Goal: Book appointment/travel/reservation

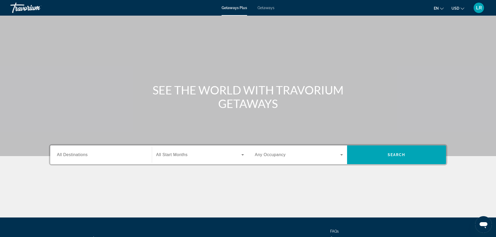
click at [266, 8] on span "Getaways" at bounding box center [265, 8] width 17 height 4
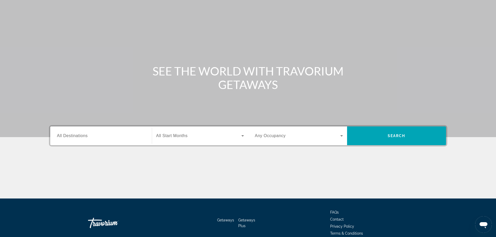
scroll to position [18, 0]
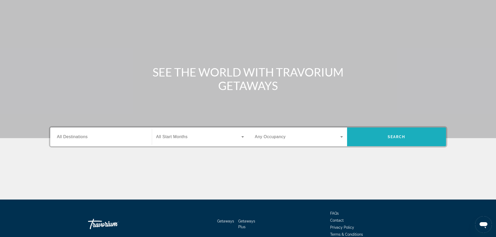
click at [405, 139] on span "Search" at bounding box center [396, 137] width 18 height 4
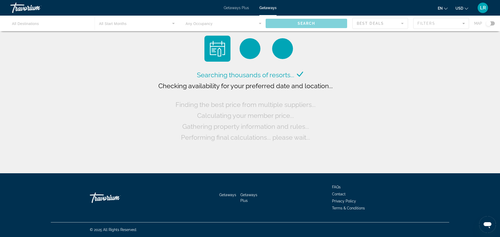
click at [33, 28] on div "Main content" at bounding box center [250, 24] width 500 height 16
